Goal: Task Accomplishment & Management: Manage account settings

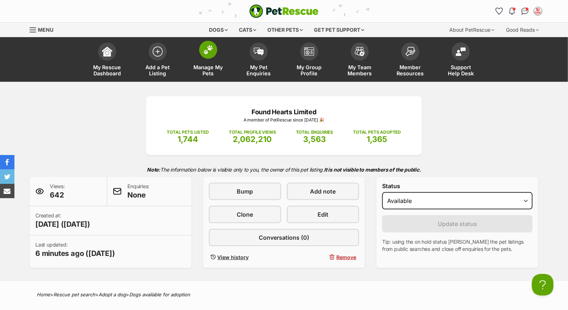
click at [201, 48] on span at bounding box center [208, 50] width 18 height 18
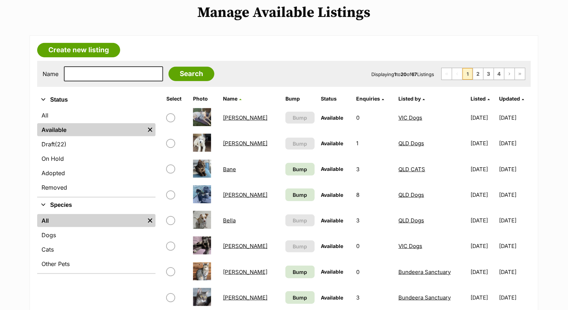
scroll to position [120, 0]
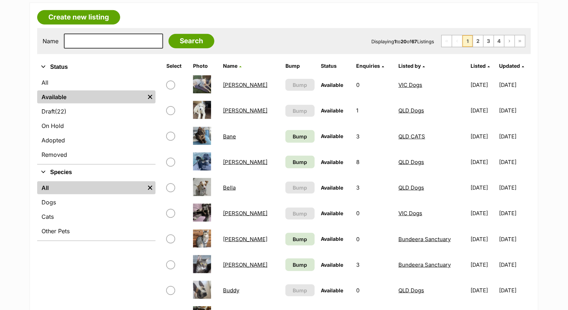
click at [230, 82] on link "[PERSON_NAME]" at bounding box center [245, 84] width 44 height 7
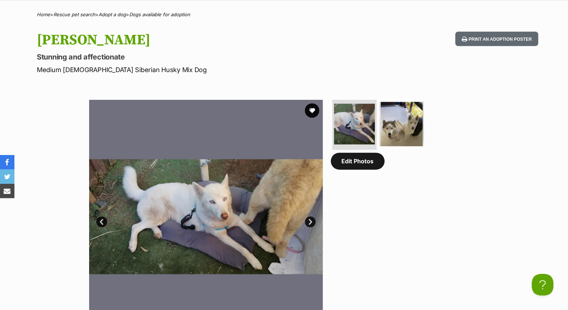
click at [356, 164] on link "Edit Photos" at bounding box center [358, 161] width 54 height 17
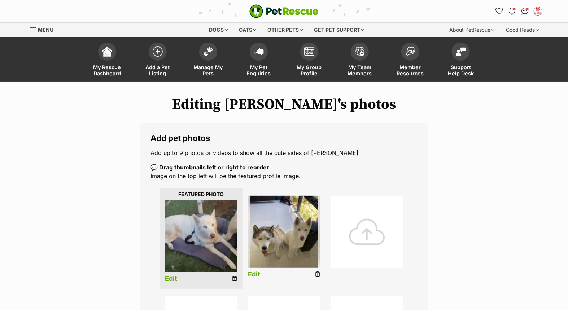
click at [356, 231] on div at bounding box center [367, 232] width 72 height 72
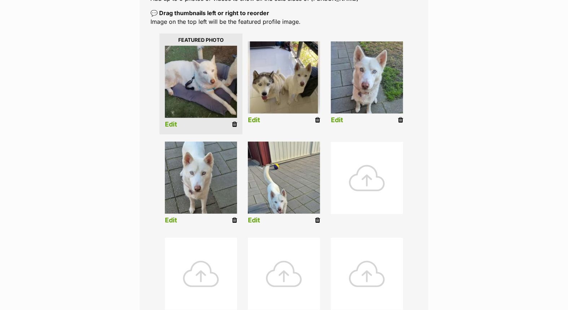
scroll to position [160, 0]
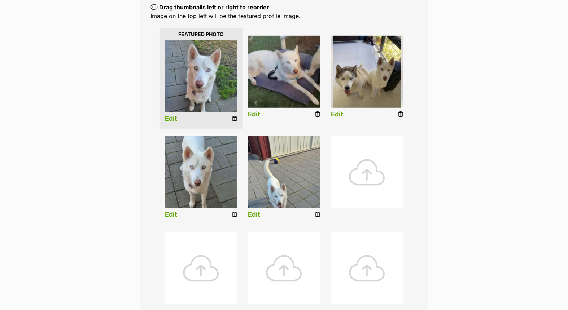
click at [172, 118] on link "Edit" at bounding box center [171, 119] width 12 height 8
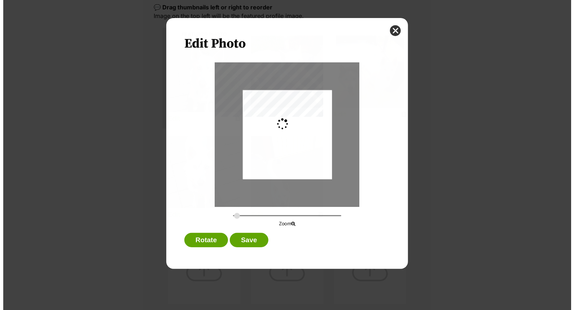
scroll to position [0, 0]
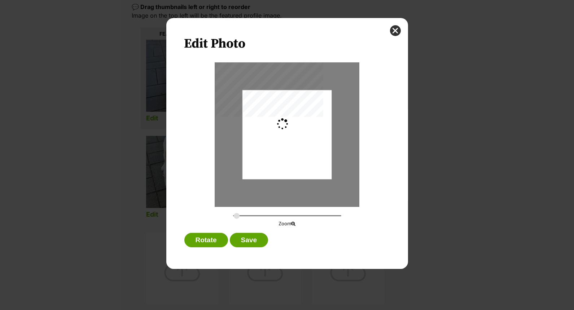
type input "0.2744"
click at [251, 240] on button "Save" at bounding box center [249, 240] width 38 height 14
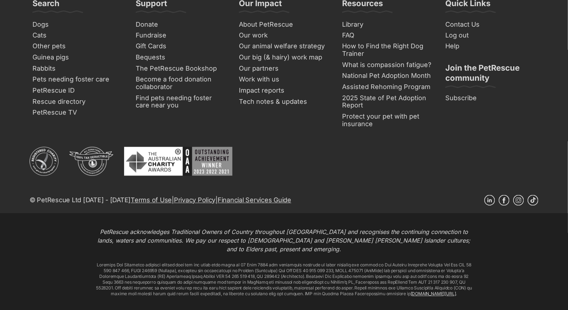
scroll to position [341, 0]
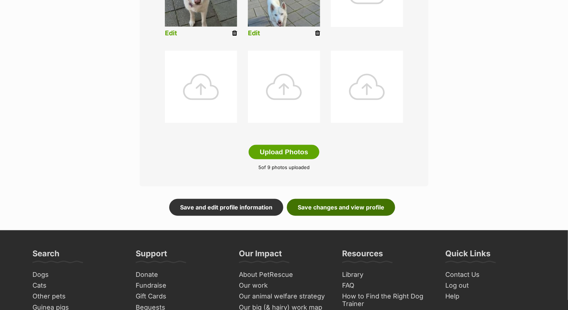
click at [338, 204] on link "Save changes and view profile" at bounding box center [341, 207] width 108 height 17
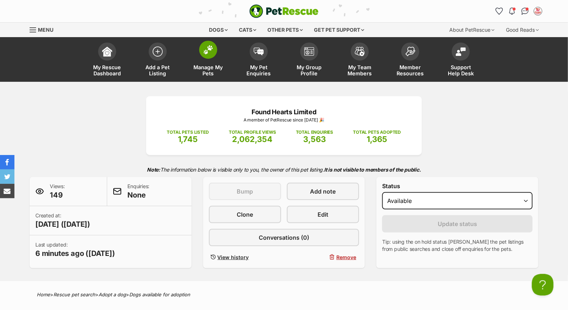
click at [200, 50] on span at bounding box center [208, 50] width 18 height 18
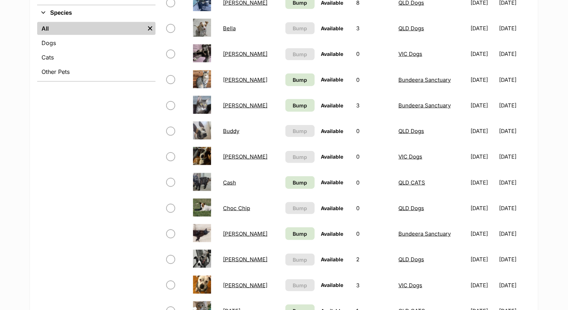
scroll to position [280, 0]
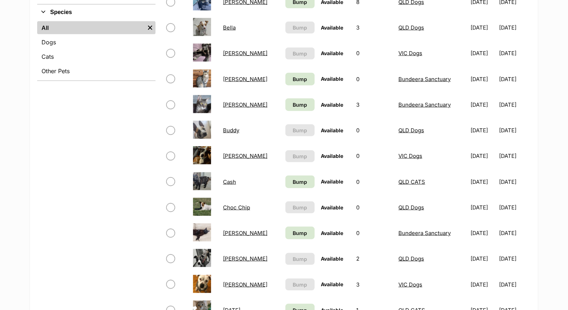
click at [226, 153] on link "Bundy" at bounding box center [245, 156] width 44 height 7
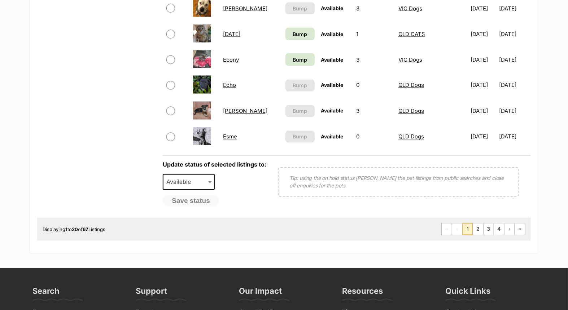
scroll to position [561, 0]
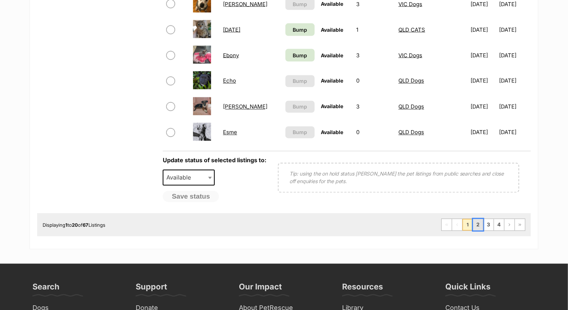
click at [474, 222] on link "2" at bounding box center [478, 225] width 10 height 12
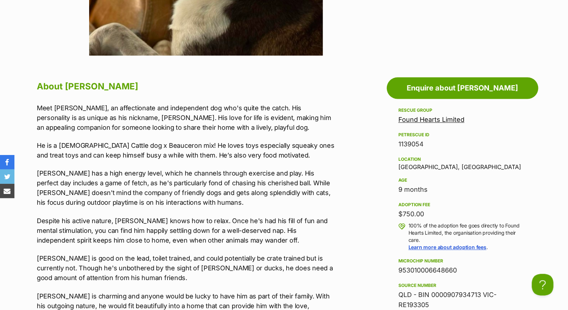
scroll to position [561, 0]
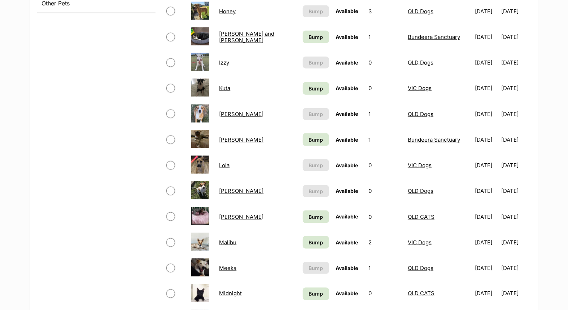
scroll to position [361, 0]
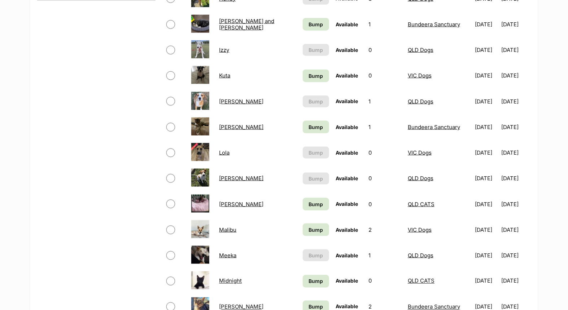
click at [224, 150] on link "Lola" at bounding box center [224, 152] width 10 height 7
